Goal: Task Accomplishment & Management: Manage account settings

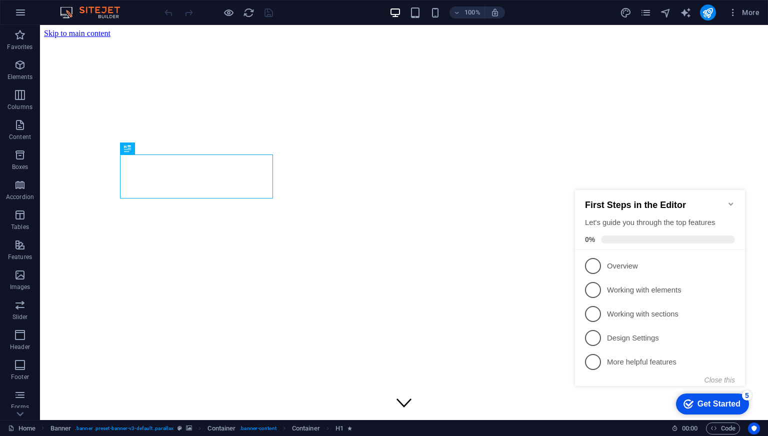
click at [732, 201] on icon "Minimize checklist" at bounding box center [731, 204] width 8 height 8
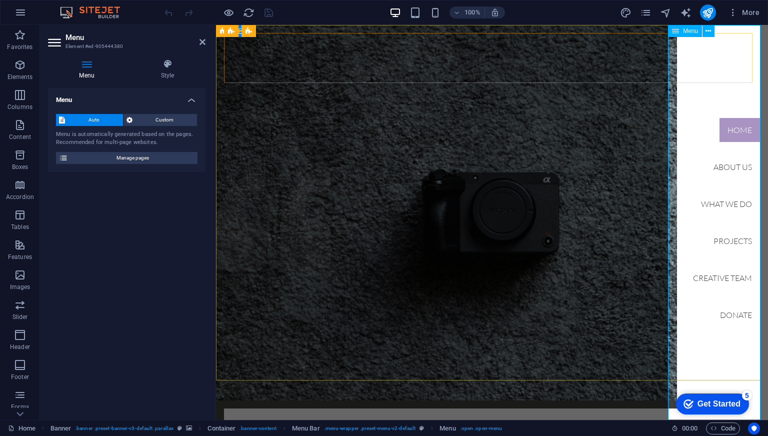
click at [726, 235] on nav "Home About us What we do Projects Creative Team Donate" at bounding box center [722, 222] width 91 height 395
click at [726, 240] on nav "Home About us What we do Projects Creative Team Donate" at bounding box center [722, 222] width 91 height 395
click at [177, 162] on span "Manage pages" at bounding box center [132, 158] width 123 height 12
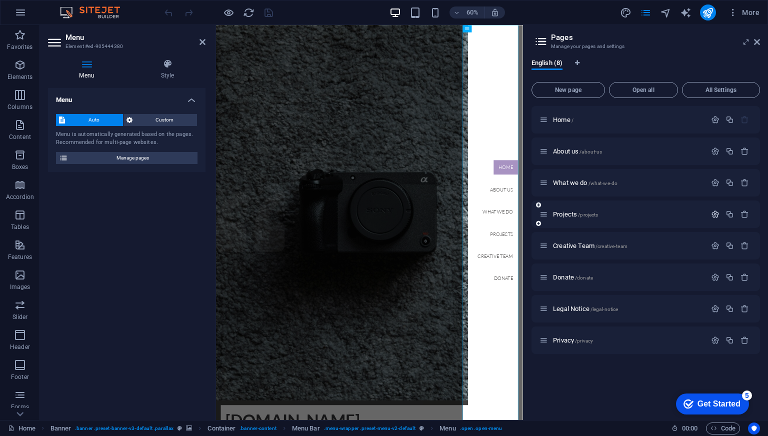
click at [718, 214] on icon "button" at bounding box center [715, 214] width 8 height 8
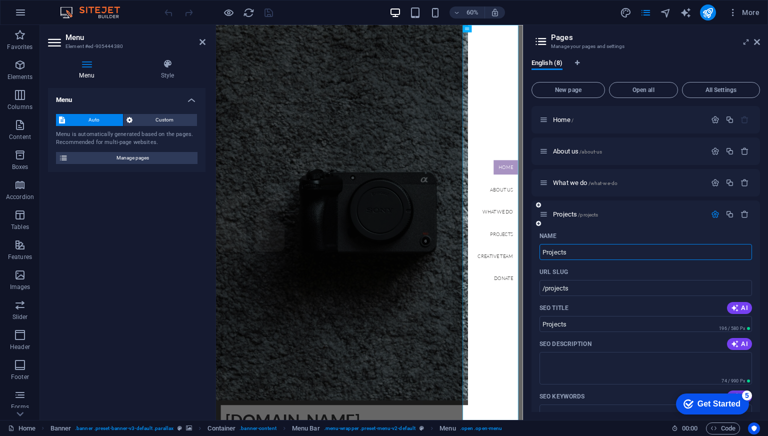
click at [714, 214] on icon "button" at bounding box center [715, 214] width 8 height 8
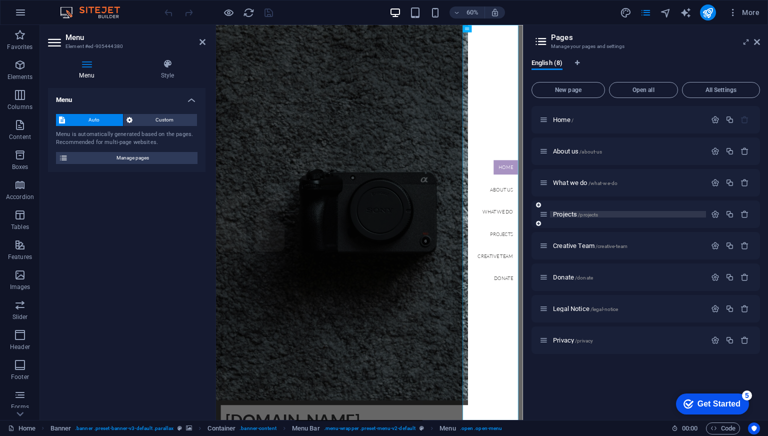
click at [560, 214] on span "Projects /projects" at bounding box center [575, 213] width 45 height 7
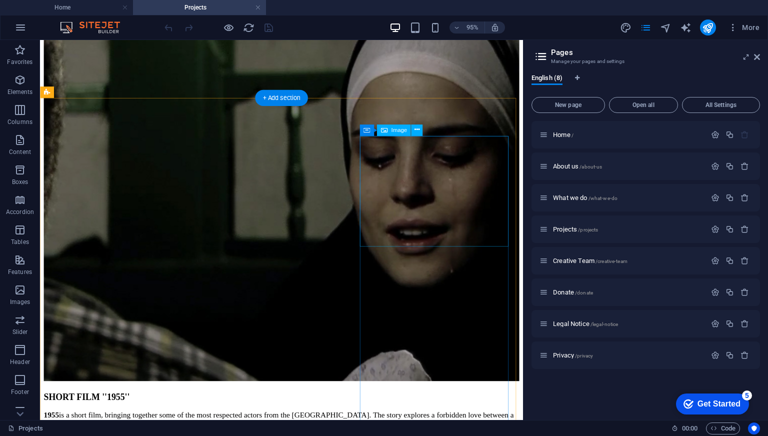
scroll to position [1160, 0]
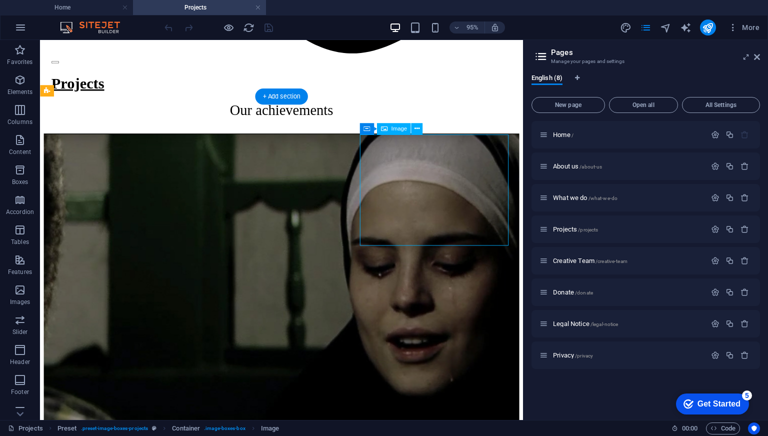
scroll to position [1152, 0]
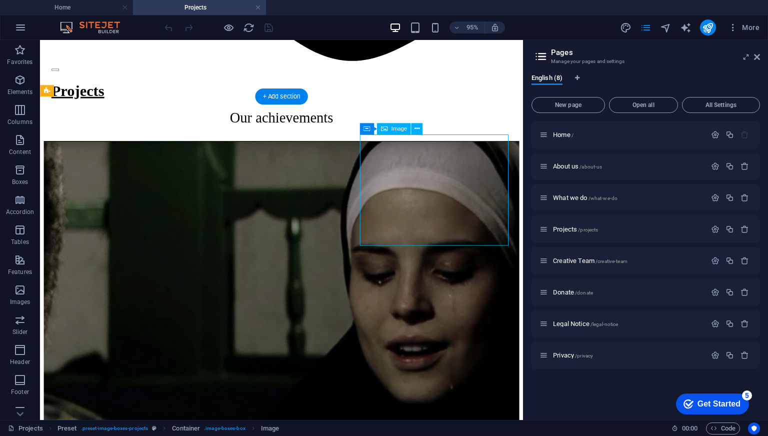
select select "%"
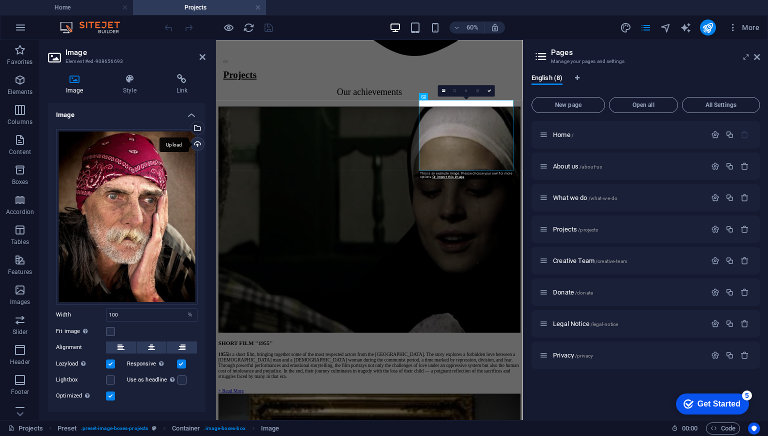
click at [195, 144] on div "Upload" at bounding box center [196, 144] width 15 height 15
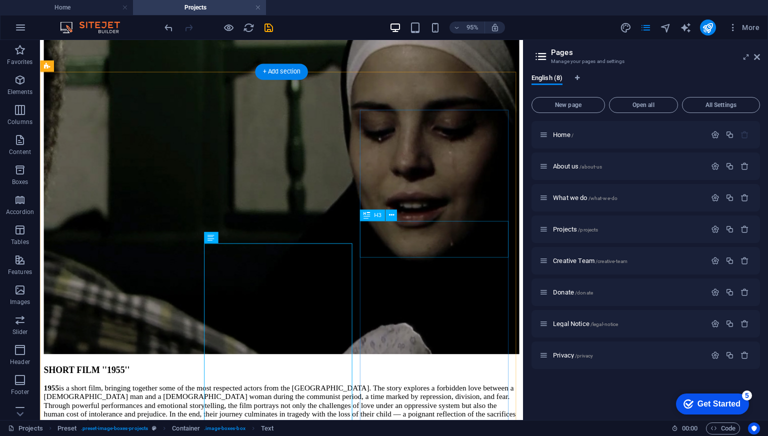
scroll to position [1186, 0]
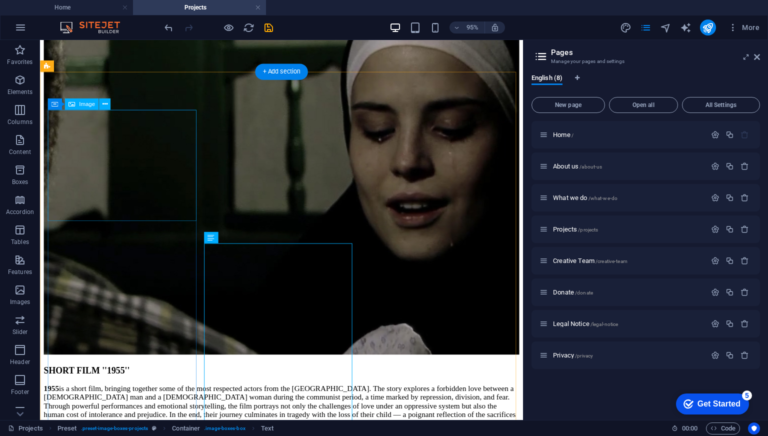
select select "%"
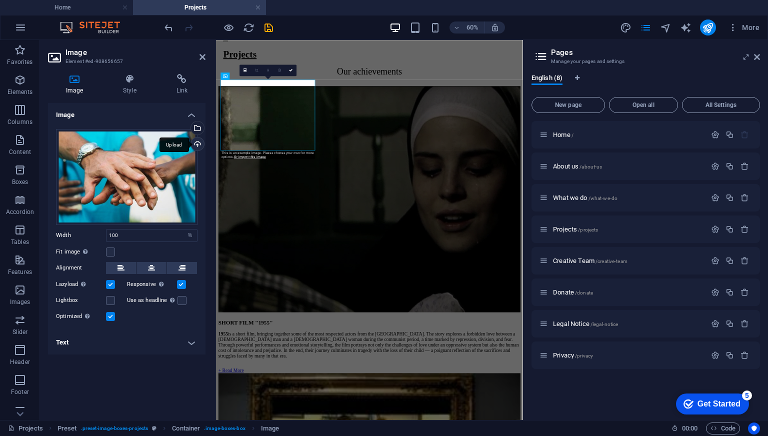
click at [198, 144] on div "Upload" at bounding box center [196, 144] width 15 height 15
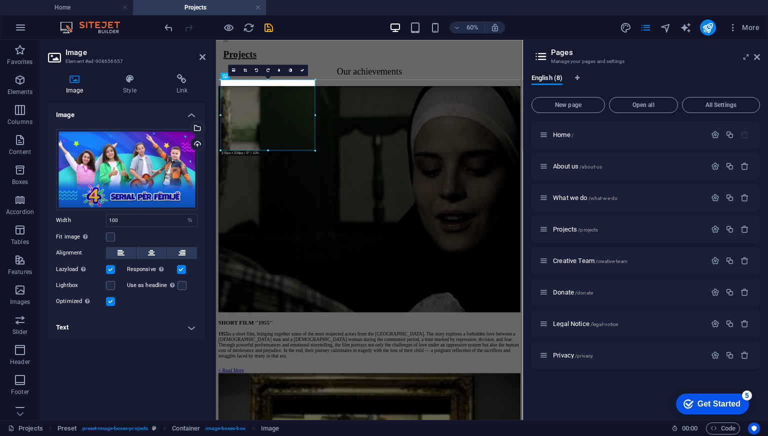
click at [109, 302] on label at bounding box center [110, 301] width 9 height 9
click at [0, 0] on input "Optimized Images are compressed to improve page speed." at bounding box center [0, 0] width 0 height 0
click at [109, 302] on label at bounding box center [110, 301] width 9 height 9
click at [0, 0] on input "Optimized Images are compressed to improve page speed." at bounding box center [0, 0] width 0 height 0
click at [122, 249] on icon at bounding box center [120, 253] width 7 height 12
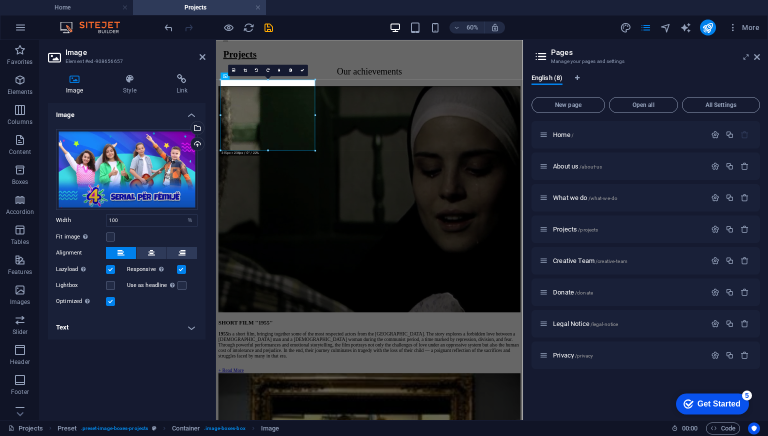
click at [122, 249] on icon at bounding box center [120, 253] width 7 height 12
click at [111, 236] on label at bounding box center [110, 236] width 9 height 9
click at [0, 0] on input "Fit image Automatically fit image to a fixed width and height" at bounding box center [0, 0] width 0 height 0
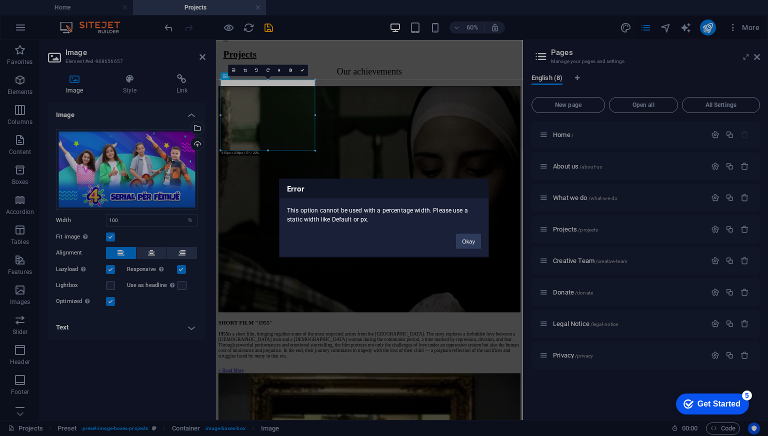
click at [111, 237] on div "Error This option cannot be used with a percentage width. Please use a static w…" at bounding box center [384, 218] width 768 height 436
click at [462, 242] on button "Okay" at bounding box center [468, 241] width 25 height 15
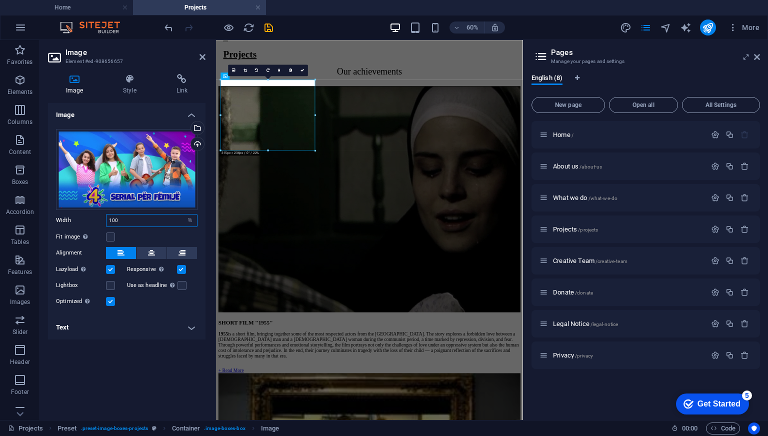
click at [128, 221] on input "100" at bounding box center [151, 220] width 90 height 12
type input "1"
type input "100"
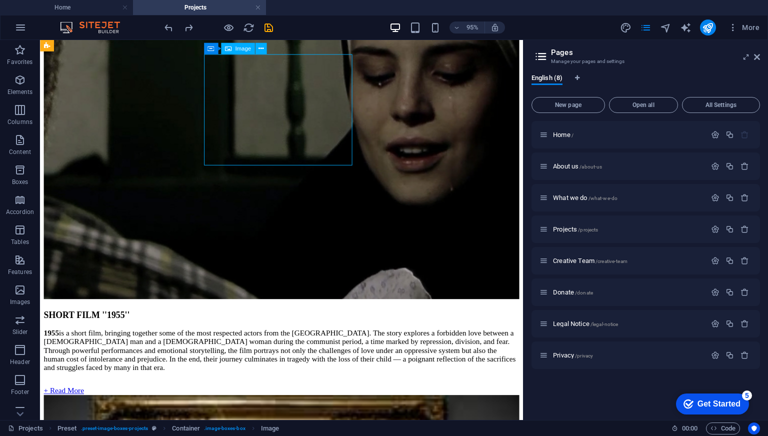
scroll to position [1184, 0]
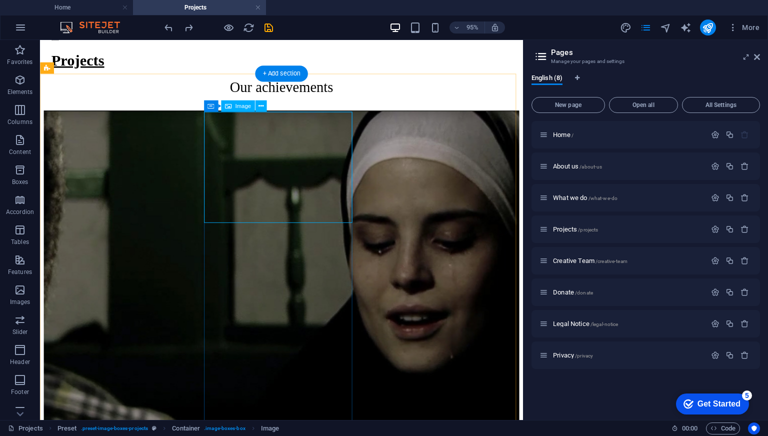
select select "%"
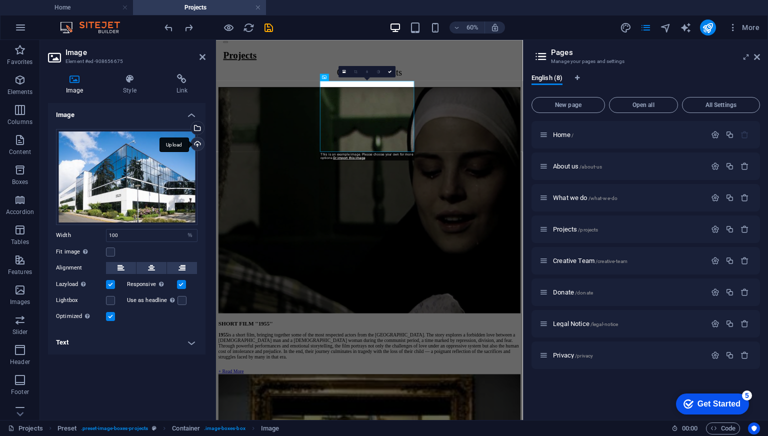
click at [195, 143] on div "Upload" at bounding box center [196, 144] width 15 height 15
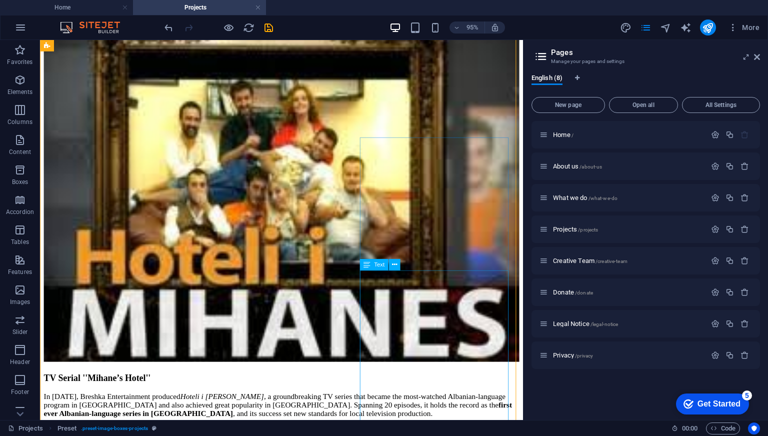
scroll to position [1685, 0]
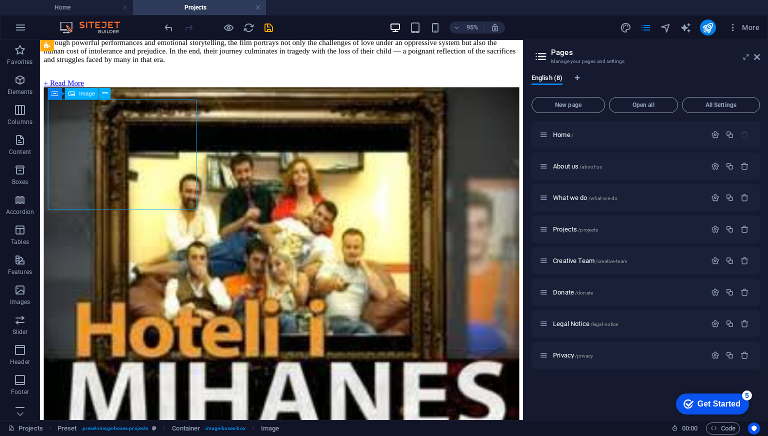
scroll to position [1667, 0]
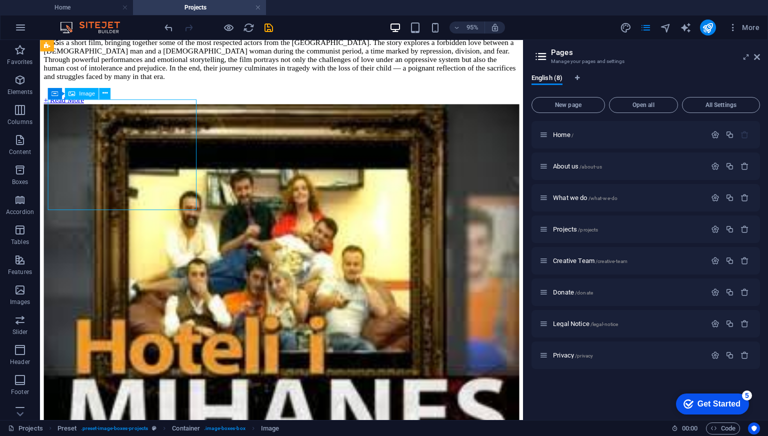
select select "%"
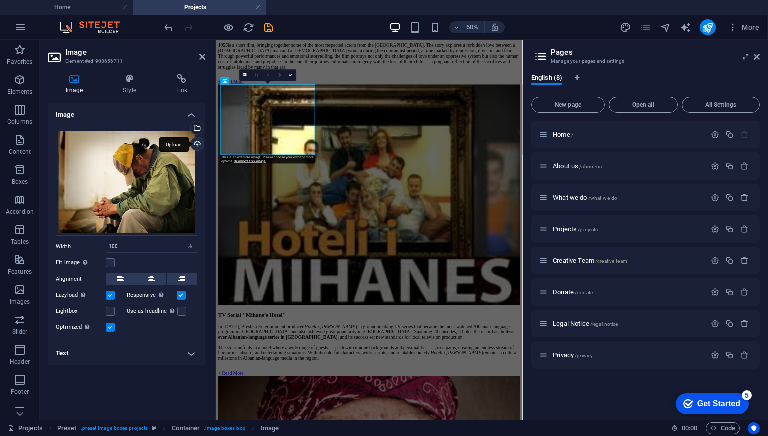
click at [196, 144] on div "Upload" at bounding box center [196, 144] width 15 height 15
click at [198, 145] on div "Upload" at bounding box center [196, 144] width 15 height 15
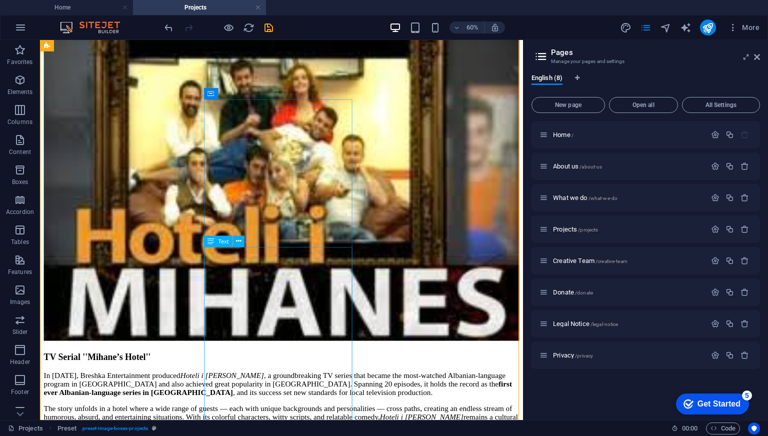
scroll to position [1685, 0]
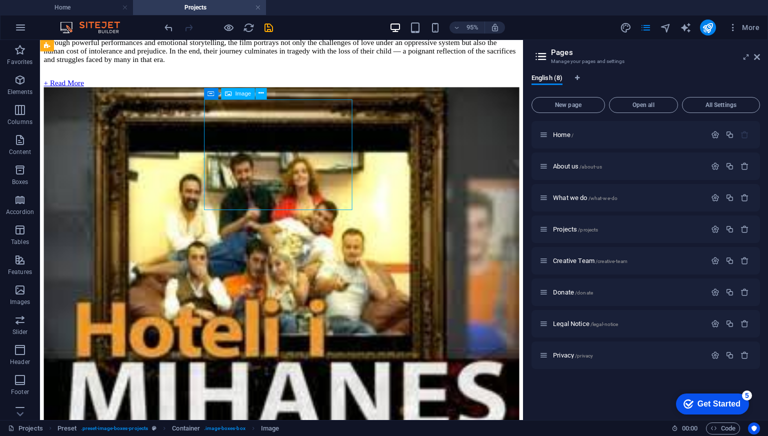
scroll to position [1667, 0]
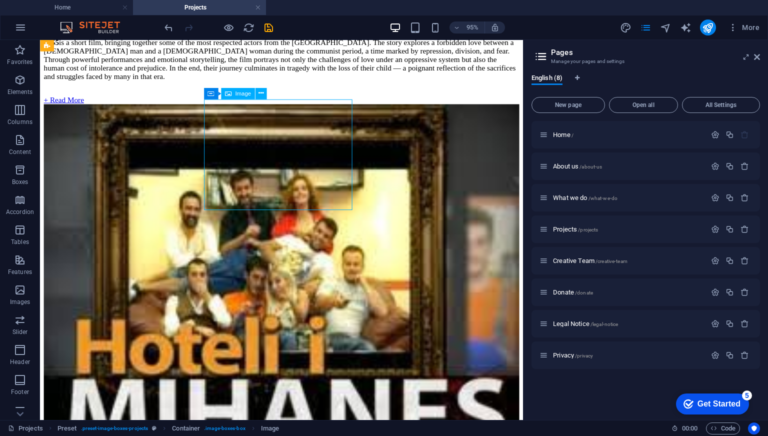
select select "%"
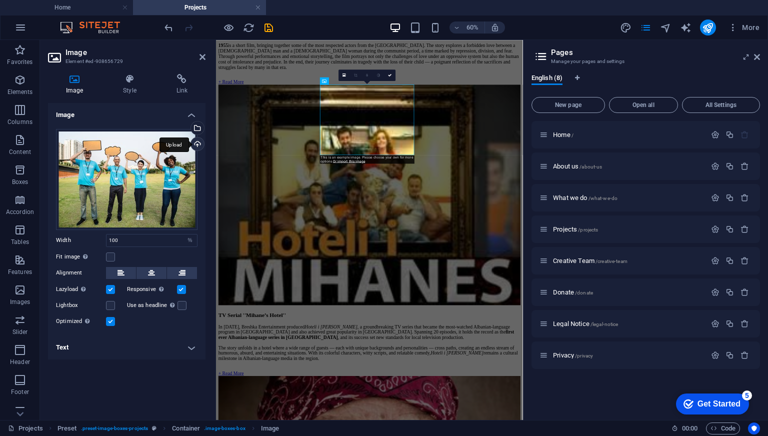
click at [198, 144] on div "Upload" at bounding box center [196, 144] width 15 height 15
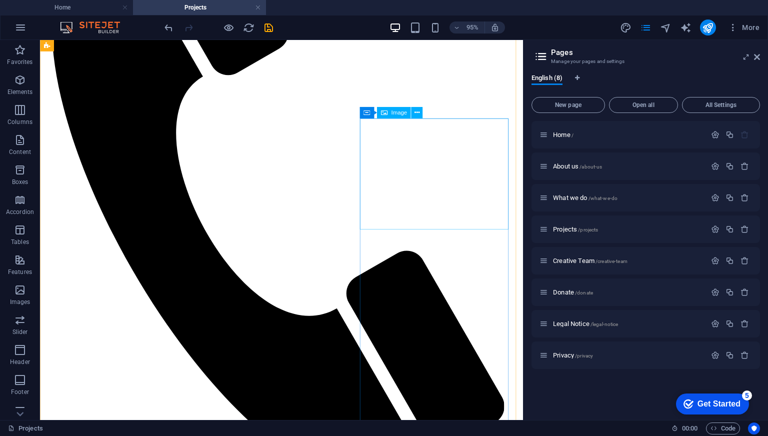
scroll to position [597, 0]
